Goal: Check status

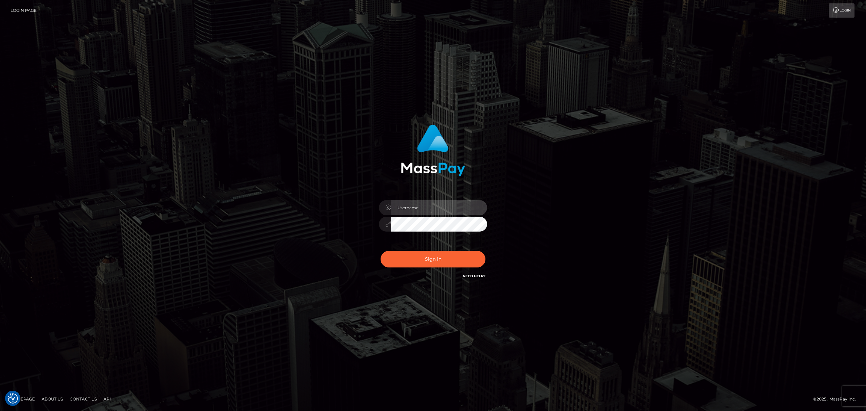
drag, startPoint x: 417, startPoint y: 208, endPoint x: 421, endPoint y: 213, distance: 6.5
click at [417, 208] on input "text" at bounding box center [439, 207] width 96 height 15
type input "Eric"
click at [442, 258] on button "Sign in" at bounding box center [432, 259] width 105 height 17
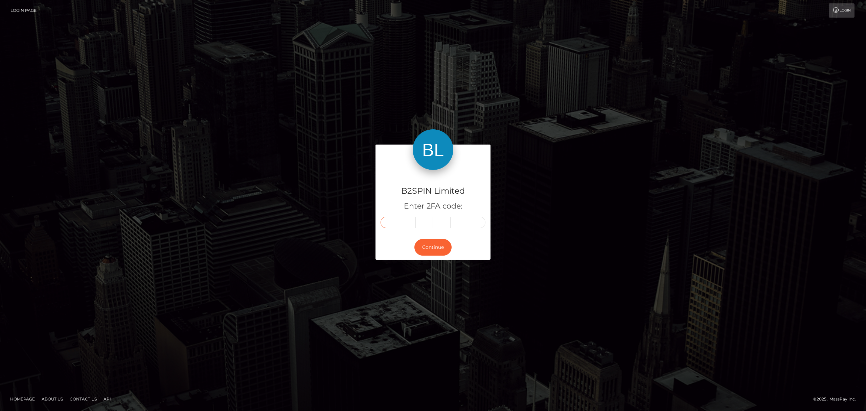
click at [394, 222] on input "text" at bounding box center [389, 221] width 18 height 11
paste input "9"
type input "9"
type input "2"
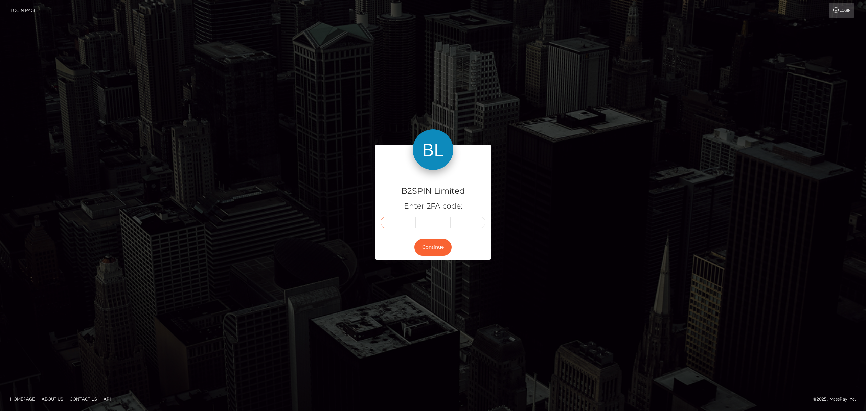
type input "1"
click at [438, 249] on button "Continue" at bounding box center [432, 247] width 37 height 17
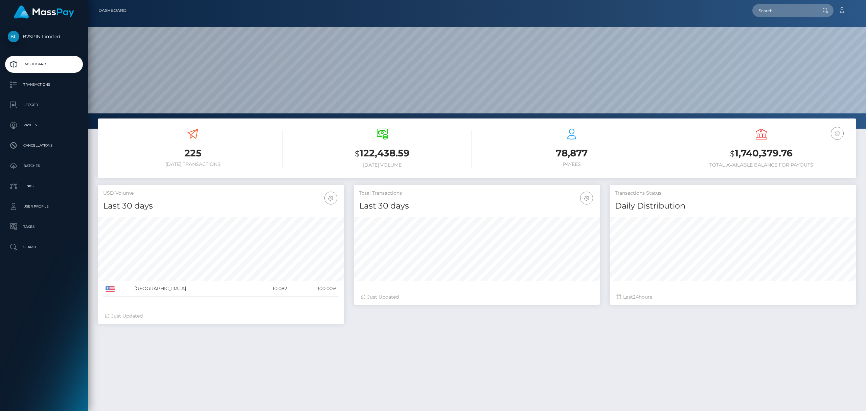
scroll to position [120, 245]
drag, startPoint x: 796, startPoint y: 149, endPoint x: 375, endPoint y: 179, distance: 422.4
click at [736, 157] on h3 "$ 1,740,379.76" at bounding box center [760, 153] width 179 height 14
copy h3 ",740,379.76"
drag, startPoint x: 800, startPoint y: 140, endPoint x: 800, endPoint y: 148, distance: 8.5
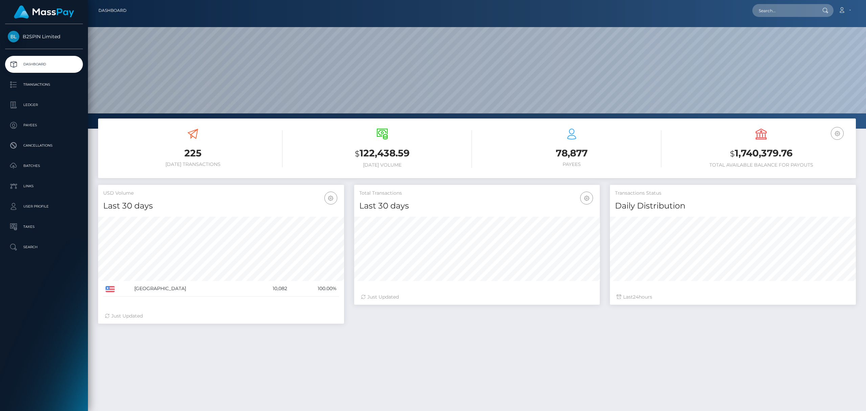
click at [800, 140] on div "USD Balance $ 1,740,379.76 Total Available Balance for Payouts" at bounding box center [760, 147] width 179 height 39
drag, startPoint x: 799, startPoint y: 150, endPoint x: 654, endPoint y: 163, distance: 145.9
click at [732, 155] on h3 "$ 1,740,379.76" at bounding box center [760, 153] width 179 height 14
copy h3 "1,740,379.76"
